Goal: Download file/media

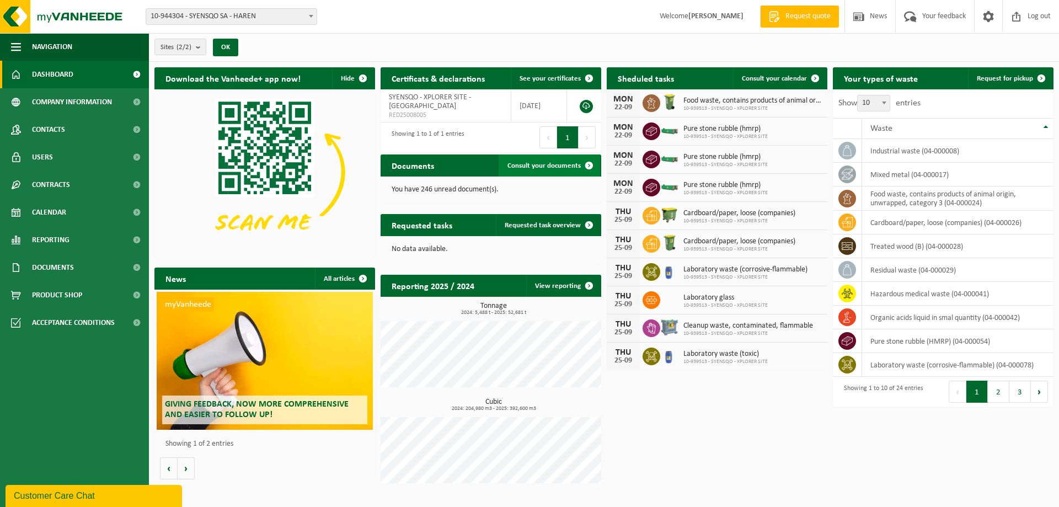
click at [568, 167] on span "Consult your documents" at bounding box center [543, 165] width 73 height 7
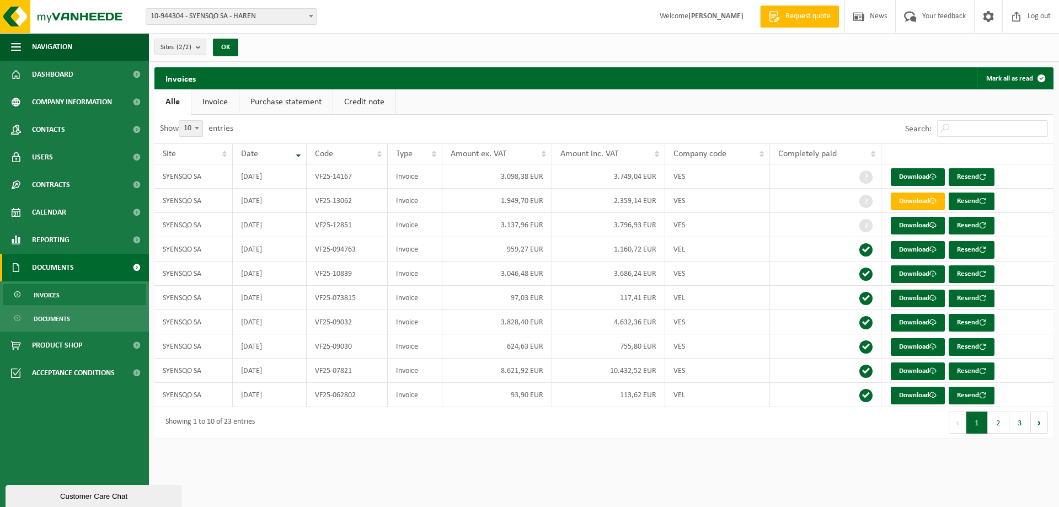
click at [213, 99] on link "Invoice" at bounding box center [214, 101] width 47 height 25
click at [519, 291] on td "97,03 EUR" at bounding box center [497, 298] width 110 height 24
click at [926, 295] on link "Download" at bounding box center [917, 298] width 54 height 18
click at [689, 244] on td "VEL" at bounding box center [717, 249] width 105 height 24
